Goal: Use online tool/utility: Utilize a website feature to perform a specific function

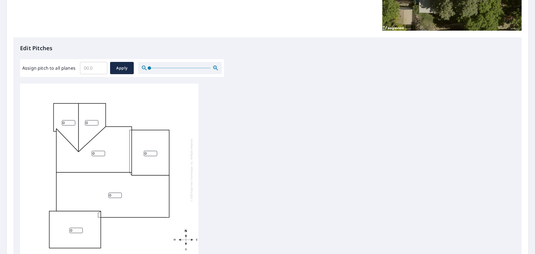
scroll to position [120, 0]
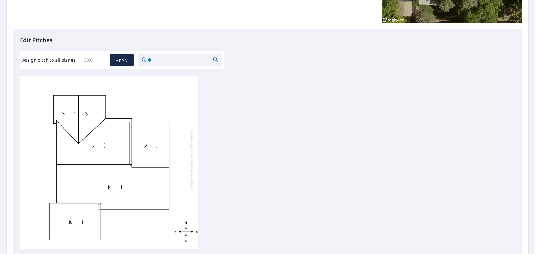
click at [85, 59] on input "Assign pitch to all planes" at bounding box center [93, 60] width 27 height 16
click at [101, 59] on input "0.1" at bounding box center [93, 60] width 27 height 16
click at [101, 59] on input "0.2" at bounding box center [93, 60] width 27 height 16
click at [101, 59] on input "0.3" at bounding box center [93, 60] width 27 height 16
click at [101, 59] on input "0.4" at bounding box center [93, 60] width 27 height 16
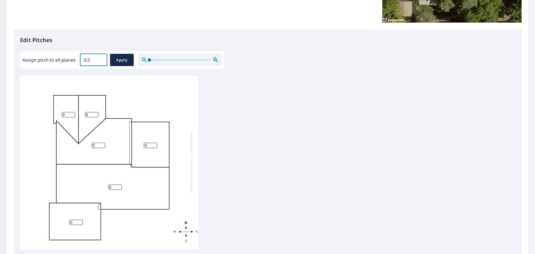
click at [101, 59] on input "0.5" at bounding box center [93, 60] width 27 height 16
click at [101, 58] on input "0.6" at bounding box center [93, 60] width 27 height 16
click at [101, 58] on input "0.7" at bounding box center [93, 60] width 27 height 16
click at [101, 58] on input "0.8" at bounding box center [93, 60] width 27 height 16
click at [101, 58] on input "0.9" at bounding box center [93, 60] width 27 height 16
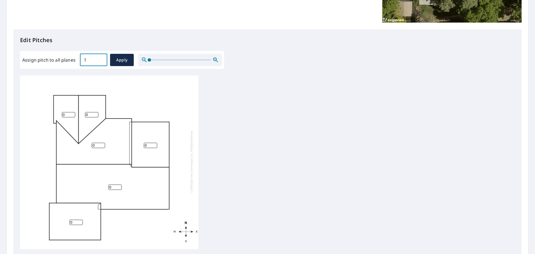
click at [101, 58] on input "1" at bounding box center [93, 60] width 27 height 16
click at [101, 58] on input "1.1" at bounding box center [93, 60] width 27 height 16
click at [101, 58] on input "1.2" at bounding box center [93, 60] width 27 height 16
click at [101, 58] on input "1.3" at bounding box center [93, 60] width 27 height 16
click at [101, 58] on input "1.4" at bounding box center [93, 60] width 27 height 16
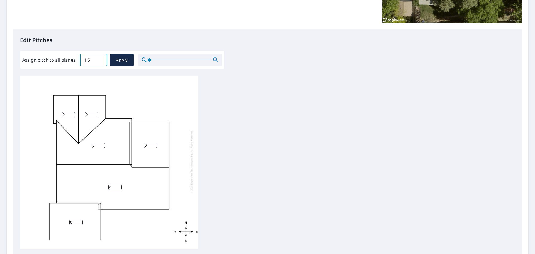
click at [101, 58] on input "1.5" at bounding box center [93, 60] width 27 height 16
click at [101, 58] on input "1.6" at bounding box center [93, 60] width 27 height 16
click at [101, 58] on input "1.7" at bounding box center [93, 60] width 27 height 16
click at [101, 58] on input "1.8" at bounding box center [93, 60] width 27 height 16
click at [101, 58] on input "1.9" at bounding box center [93, 60] width 27 height 16
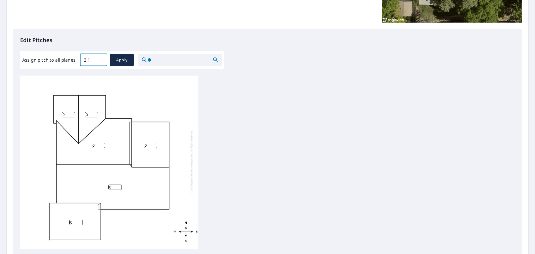
click at [101, 58] on input "2.1" at bounding box center [93, 60] width 27 height 16
click at [101, 58] on input "2.2" at bounding box center [93, 60] width 27 height 16
click at [101, 58] on input "2.3" at bounding box center [93, 60] width 27 height 16
click at [101, 58] on input "2.4" at bounding box center [93, 60] width 27 height 16
click at [101, 58] on input "2.5" at bounding box center [93, 60] width 27 height 16
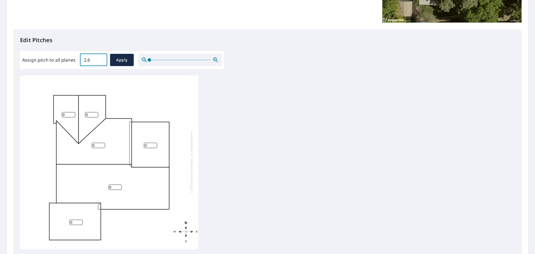
click at [101, 58] on input "2.6" at bounding box center [93, 60] width 27 height 16
click at [101, 58] on input "2.7" at bounding box center [93, 60] width 27 height 16
click at [101, 58] on input "2.8" at bounding box center [93, 60] width 27 height 16
click at [101, 58] on input "2.9" at bounding box center [93, 60] width 27 height 16
click at [101, 58] on input "3" at bounding box center [93, 60] width 27 height 16
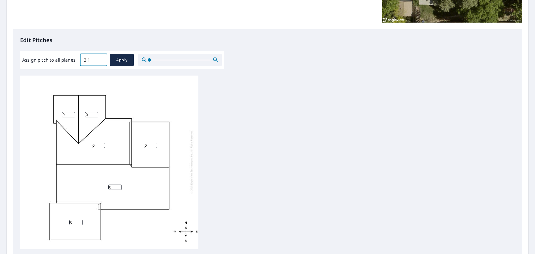
click at [101, 58] on input "3.1" at bounding box center [93, 60] width 27 height 16
click at [101, 58] on input "3.2" at bounding box center [93, 60] width 27 height 16
click at [101, 58] on input "3.3" at bounding box center [93, 60] width 27 height 16
click at [101, 58] on input "3.4" at bounding box center [93, 60] width 27 height 16
click at [101, 58] on input "3.5" at bounding box center [93, 60] width 27 height 16
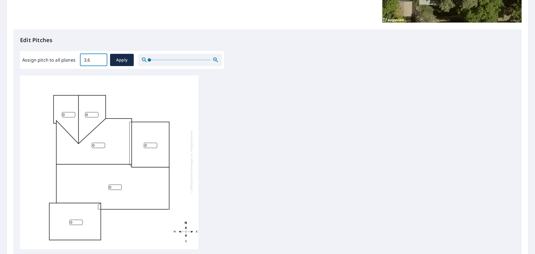
click at [101, 58] on input "3.6" at bounding box center [93, 60] width 27 height 16
click at [101, 58] on input "3.7" at bounding box center [93, 60] width 27 height 16
click at [101, 58] on input "3.8" at bounding box center [93, 60] width 27 height 16
click at [101, 58] on input "3.9" at bounding box center [93, 60] width 27 height 16
type input "4"
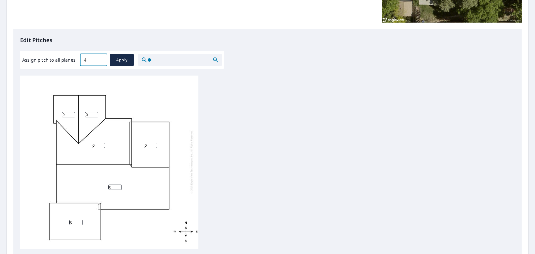
click at [101, 58] on input "4" at bounding box center [93, 60] width 27 height 16
click at [116, 59] on span "Apply" at bounding box center [122, 60] width 15 height 7
type input "4"
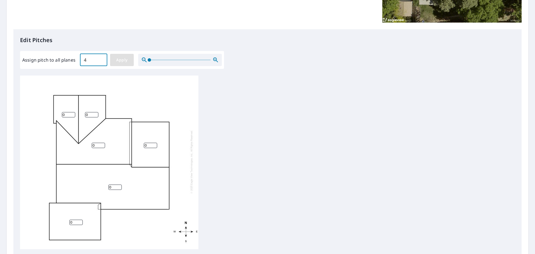
type input "4"
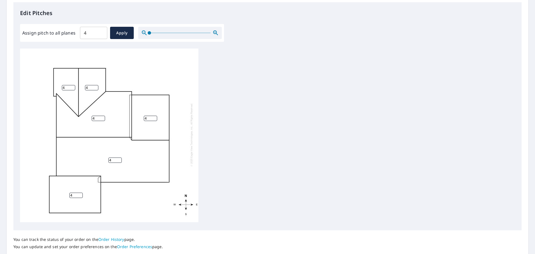
scroll to position [187, 0]
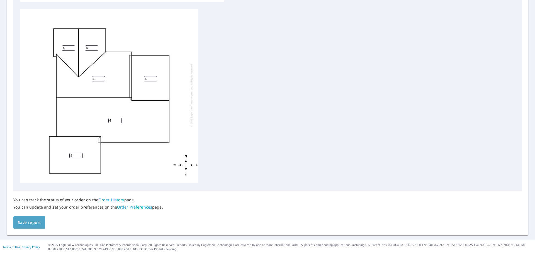
click at [30, 222] on span "Save report" at bounding box center [29, 222] width 23 height 7
click at [80, 153] on input "3" at bounding box center [75, 155] width 13 height 5
type input "2"
click at [80, 153] on input "2" at bounding box center [75, 155] width 13 height 5
click at [20, 220] on div "You can track the status of your order on the Order History page. You can updat…" at bounding box center [267, 210] width 508 height 38
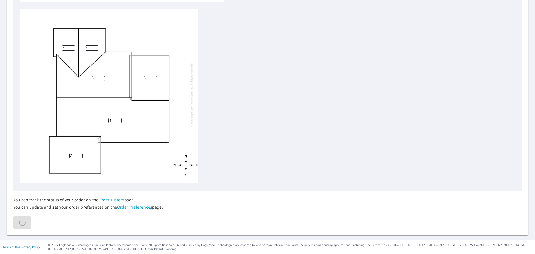
click at [23, 224] on div "You can track the status of your order on the Order History page. You can updat…" at bounding box center [267, 210] width 508 height 38
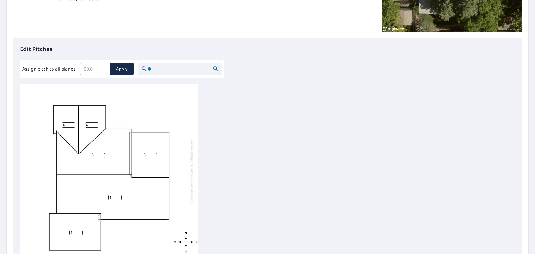
scroll to position [167, 0]
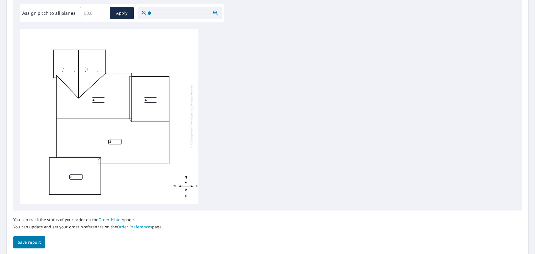
click at [80, 177] on input "3" at bounding box center [75, 176] width 13 height 5
type input "2"
click at [80, 177] on input "2" at bounding box center [75, 176] width 13 height 5
click at [31, 242] on span "Save report" at bounding box center [29, 242] width 23 height 7
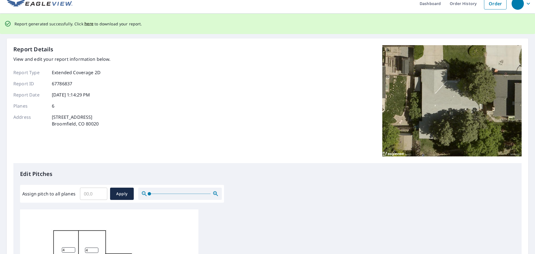
scroll to position [0, 0]
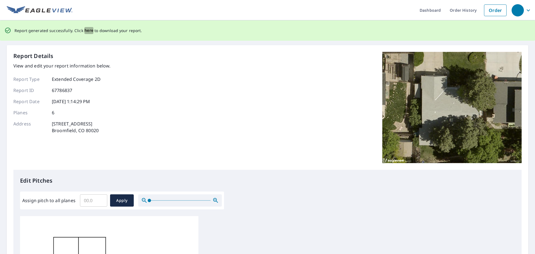
click at [87, 31] on span "here" at bounding box center [88, 30] width 9 height 7
